Goal: Task Accomplishment & Management: Use online tool/utility

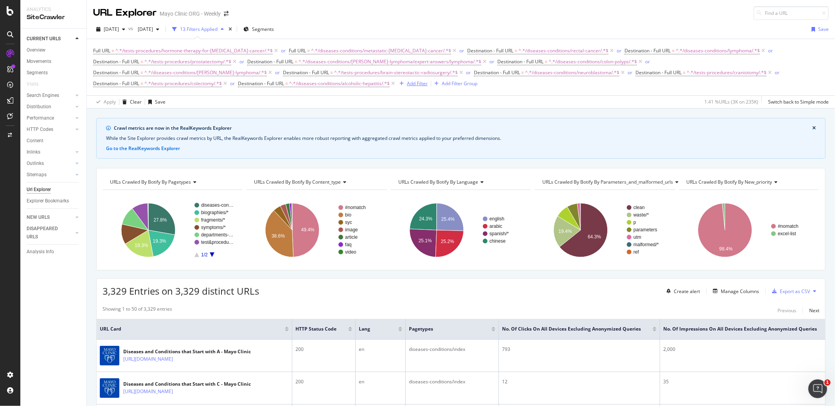
click at [407, 83] on div "Add Filter" at bounding box center [417, 83] width 21 height 7
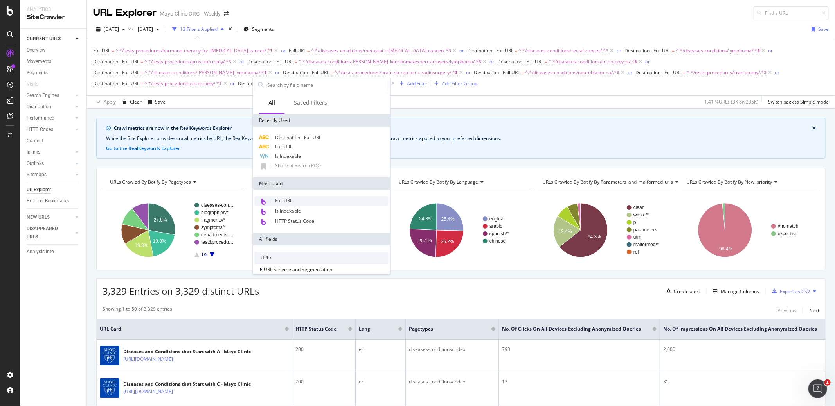
click at [287, 137] on span "Destination - Full URL" at bounding box center [298, 137] width 46 height 7
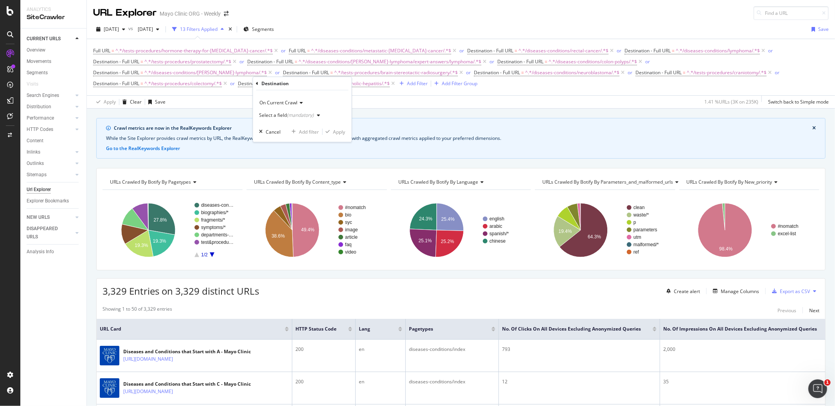
click at [285, 113] on div "Select a field (mandatory)" at bounding box center [286, 115] width 55 height 5
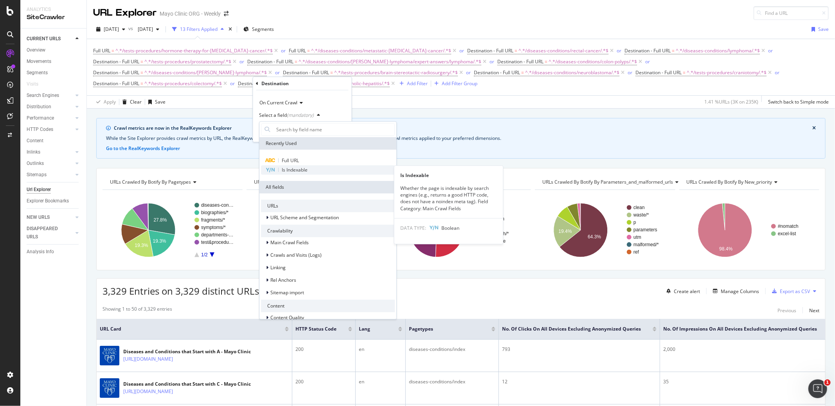
click at [287, 166] on div "Is Indexable" at bounding box center [328, 170] width 134 height 9
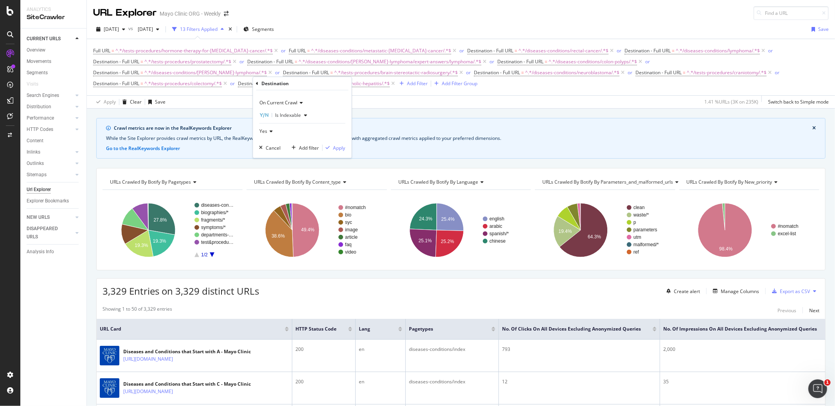
click at [288, 115] on span "Is Indexable" at bounding box center [288, 115] width 26 height 7
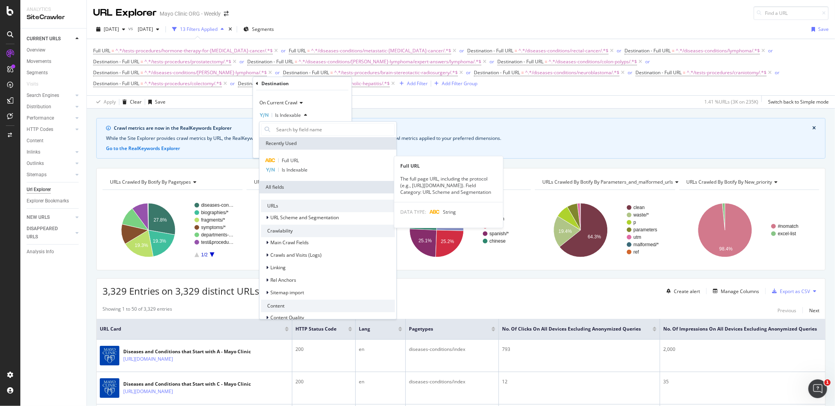
click at [288, 156] on div "Full URL" at bounding box center [328, 160] width 134 height 9
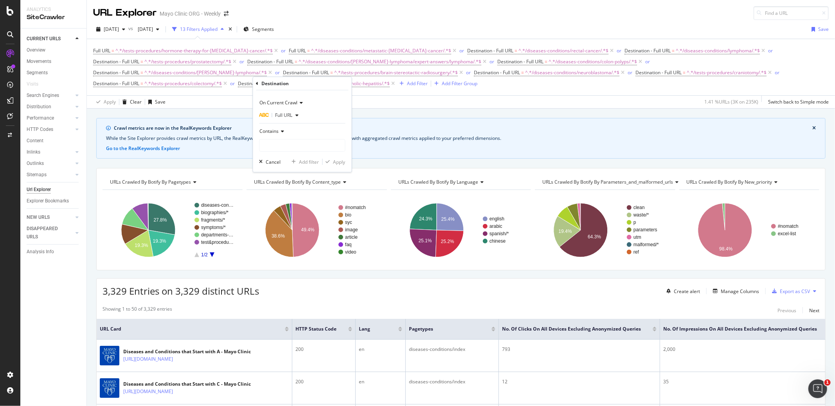
click at [294, 138] on div "Contains" at bounding box center [302, 138] width 86 height 27
click at [291, 145] on input "text" at bounding box center [302, 145] width 85 height 13
paste input "/diseases-conditions/primary-sclerosing-cholangitis/"
type input "/diseases-conditions/primary-sclerosing-cholangitis/"
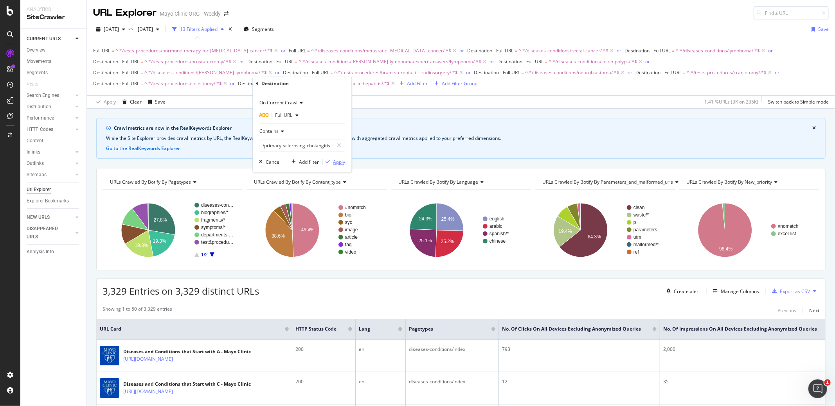
click at [340, 163] on div "Apply" at bounding box center [339, 162] width 12 height 7
